Goal: Task Accomplishment & Management: Use online tool/utility

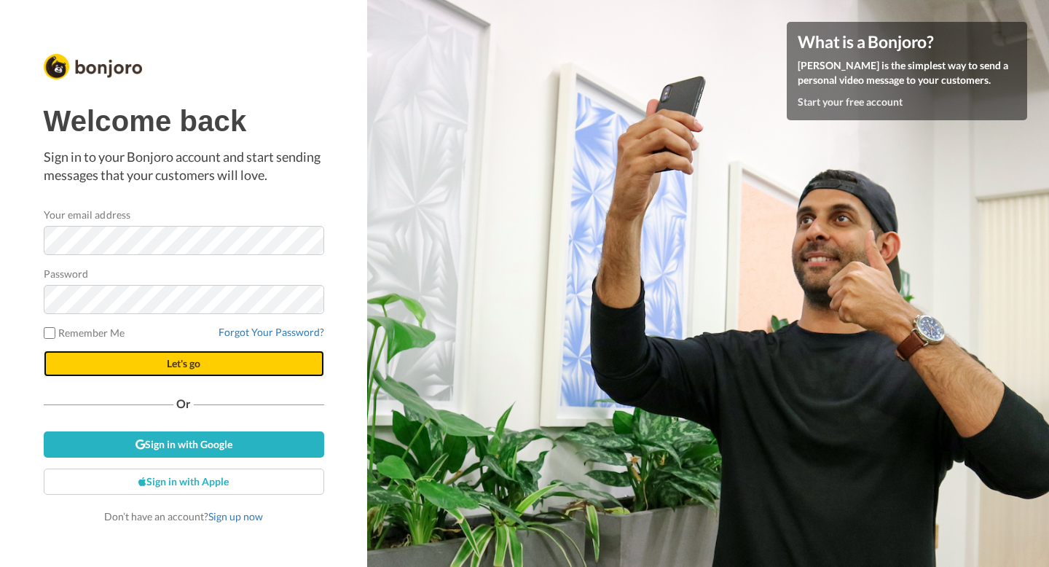
click at [176, 358] on span "Let's go" at bounding box center [184, 363] width 34 height 12
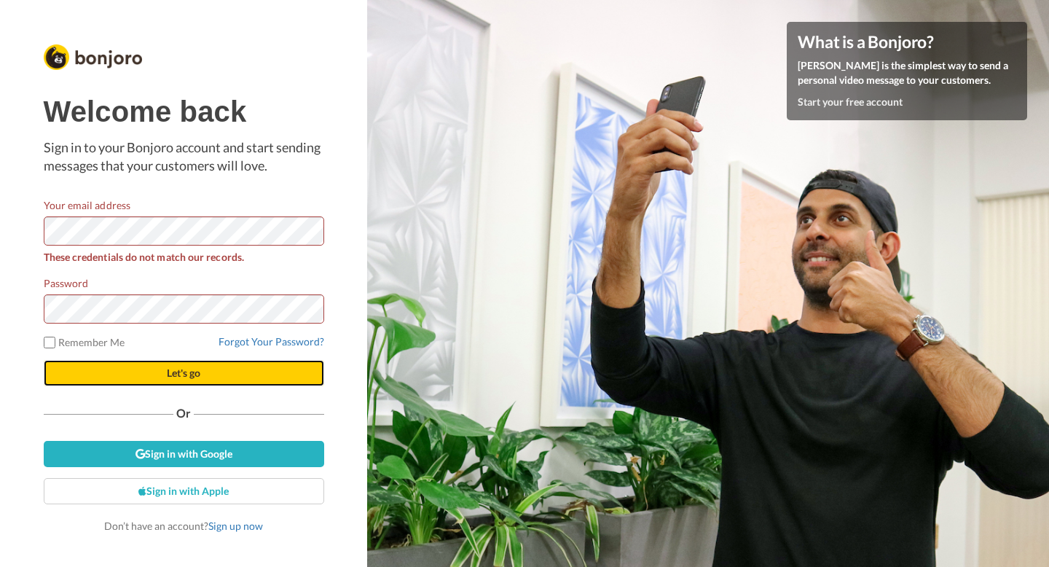
click at [196, 376] on span "Let's go" at bounding box center [184, 372] width 34 height 12
